Goal: Communication & Community: Answer question/provide support

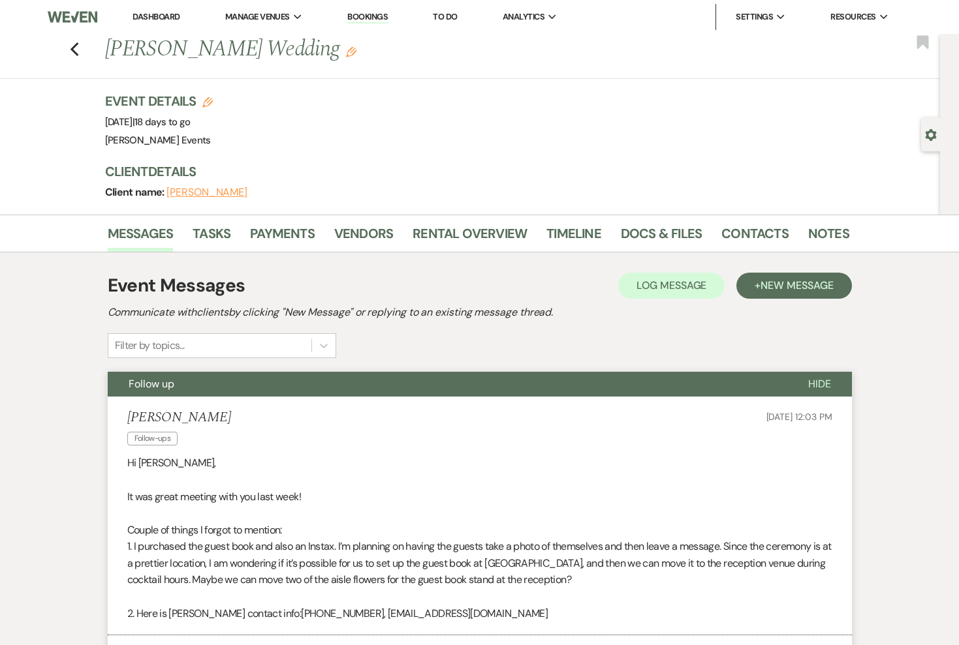
click at [83, 17] on img at bounding box center [72, 16] width 49 height 27
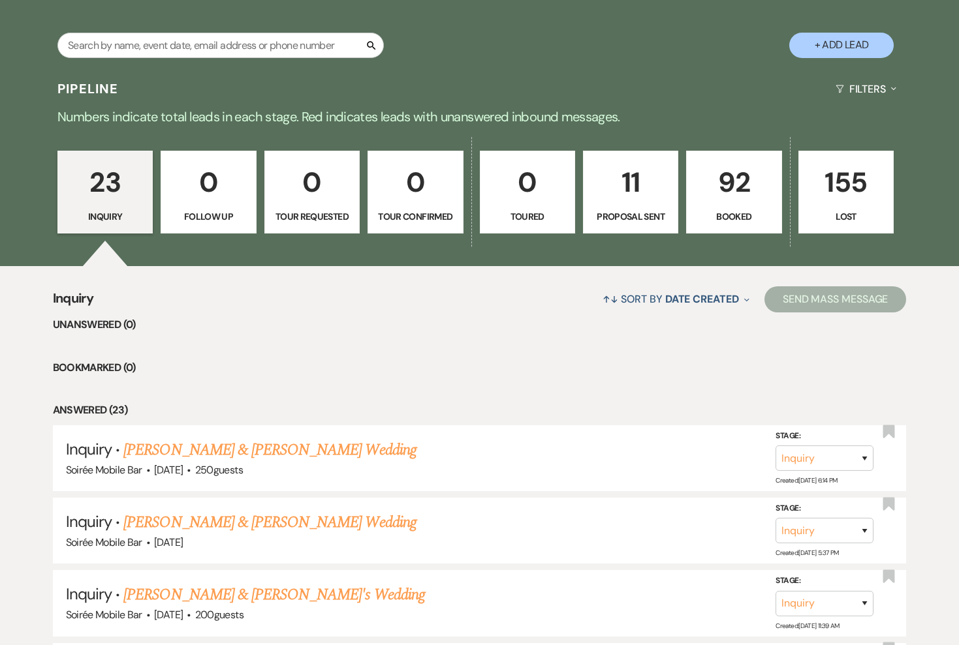
scroll to position [234, 0]
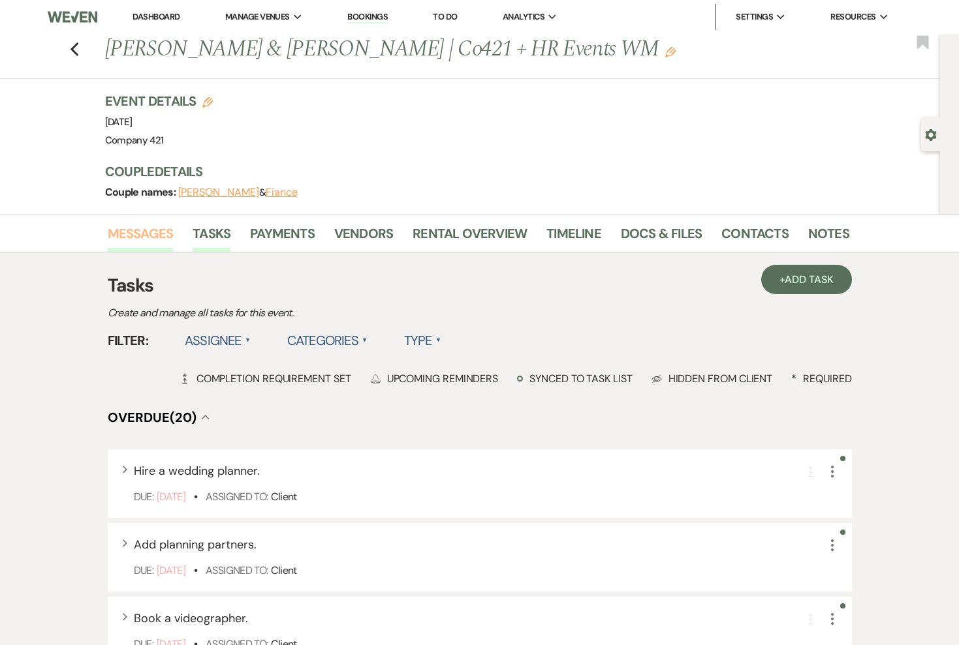
click at [133, 236] on link "Messages" at bounding box center [141, 237] width 66 height 29
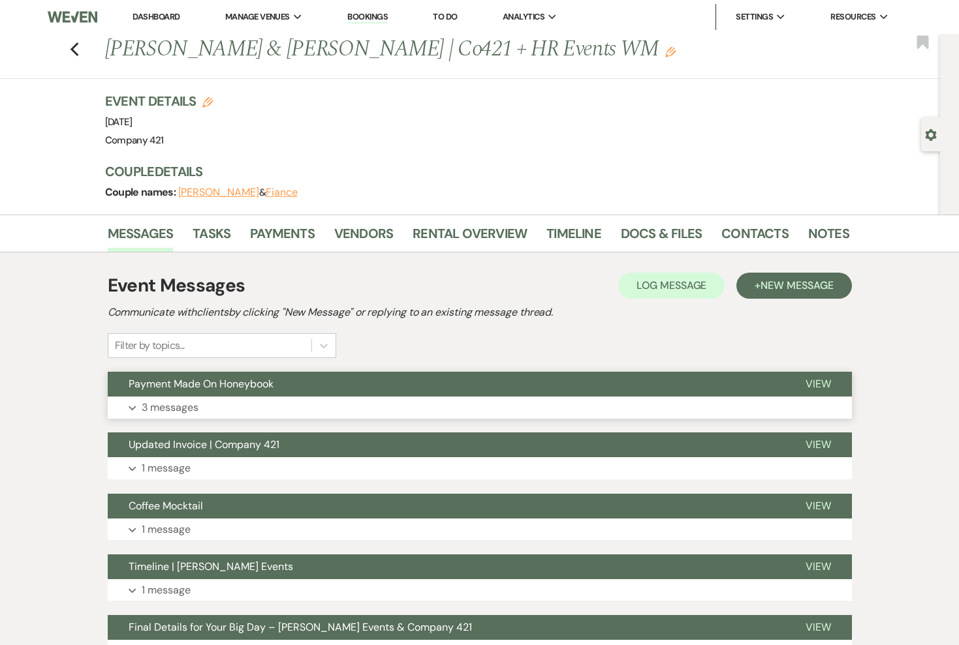
click at [181, 409] on p "3 messages" at bounding box center [170, 407] width 57 height 17
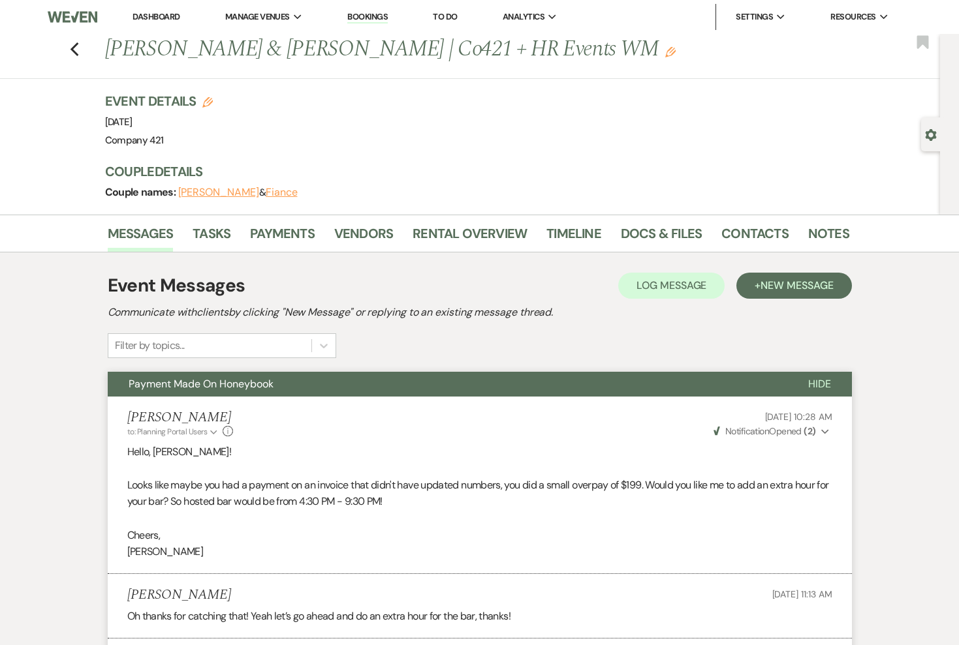
click at [776, 290] on span "New Message" at bounding box center [796, 286] width 72 height 14
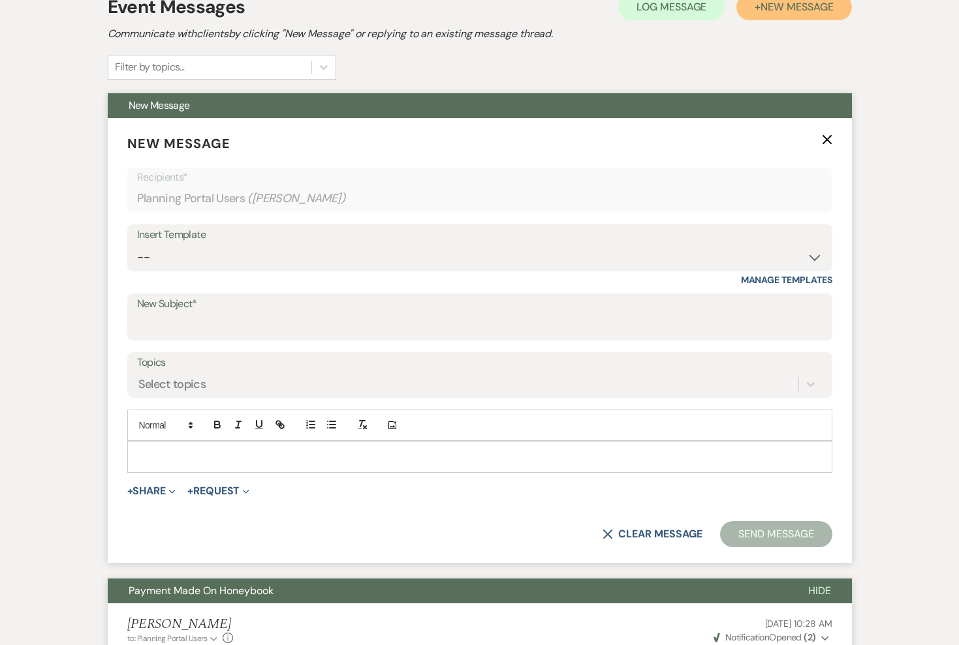
scroll to position [314, 0]
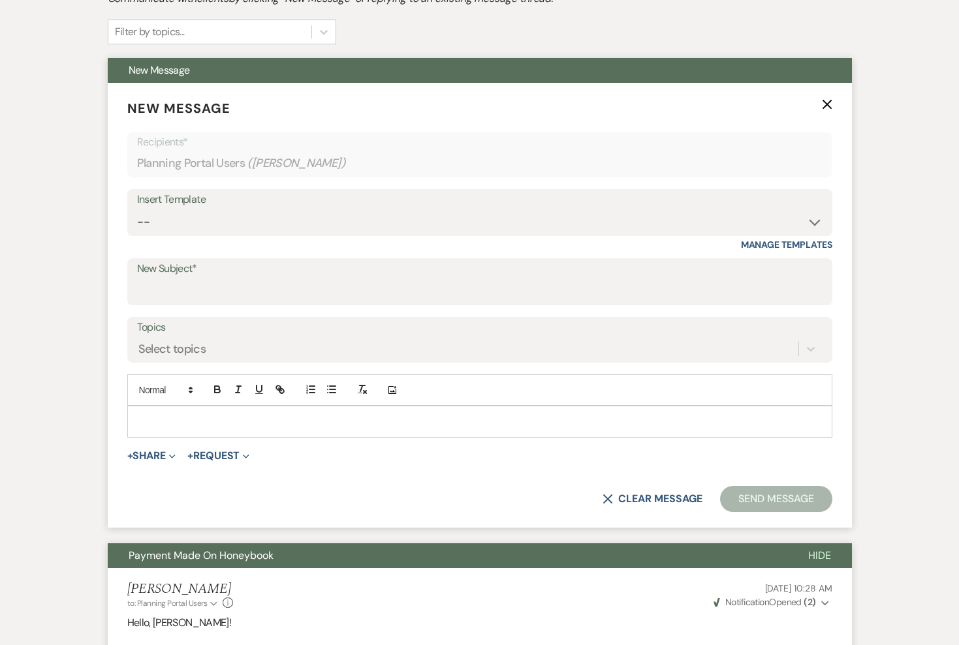
click at [400, 194] on div "Insert Template" at bounding box center [479, 200] width 685 height 19
click at [384, 222] on select "-- Weven Planning Portal Introduction (Booked Events) Initial Inquiry Response …" at bounding box center [479, 221] width 685 height 25
select select "4853"
type input "We’d Love to Hear About Your Experience at Company 421!"
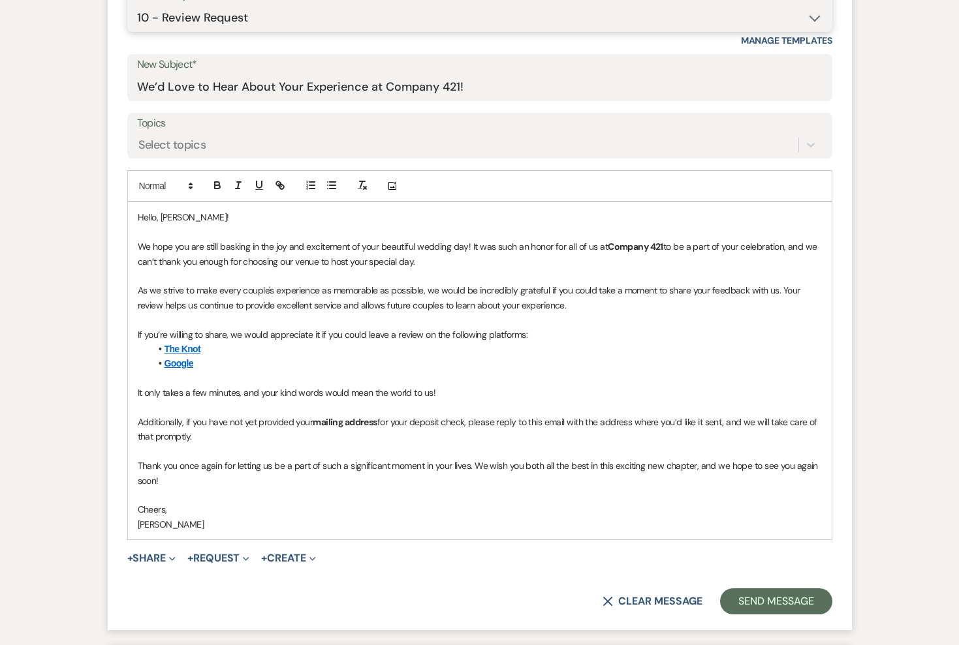
scroll to position [510, 0]
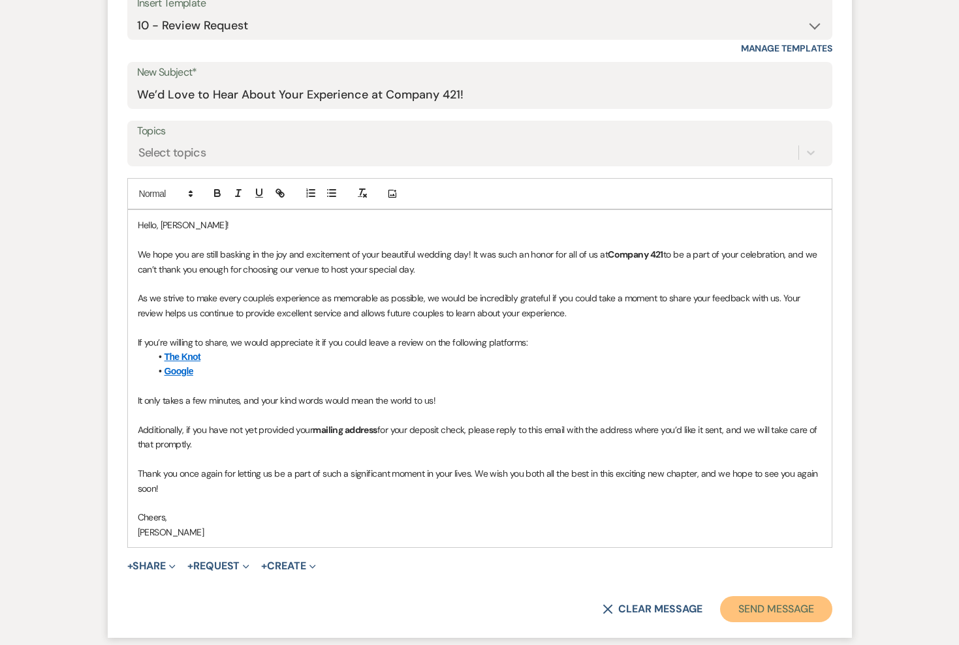
click at [758, 602] on button "Send Message" at bounding box center [776, 609] width 112 height 26
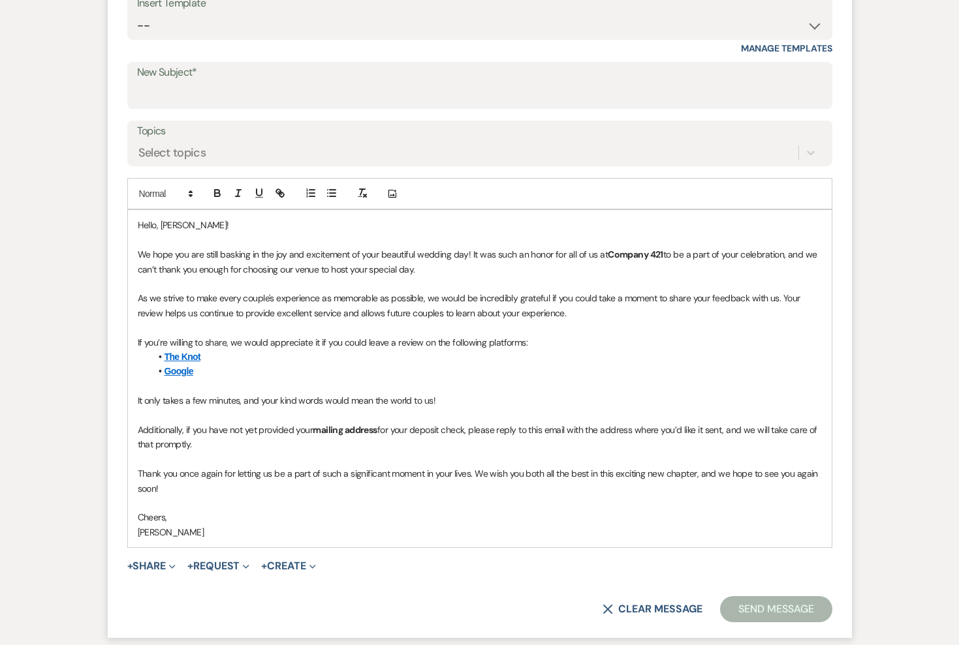
scroll to position [25, 0]
